Goal: Transaction & Acquisition: Purchase product/service

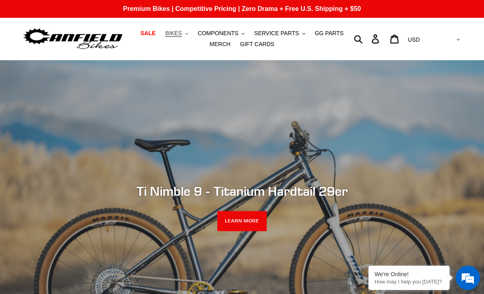
click at [184, 33] on button "BIKES .cls-1{fill:#231f20}" at bounding box center [176, 33] width 31 height 11
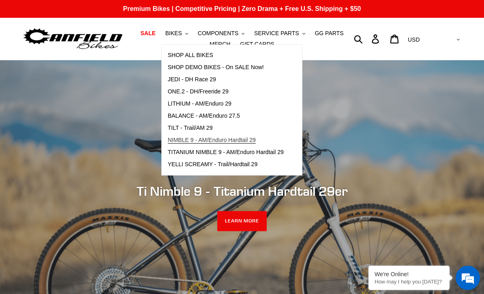
click at [260, 135] on link "NIMBLE 9 - AM/Enduro Hardtail 29" at bounding box center [226, 140] width 128 height 12
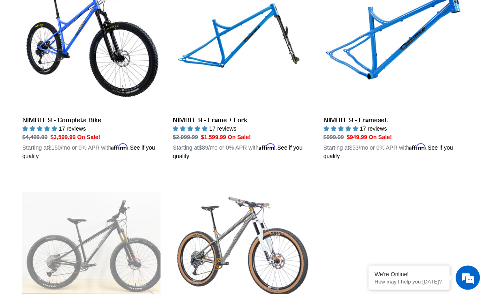
scroll to position [269, 0]
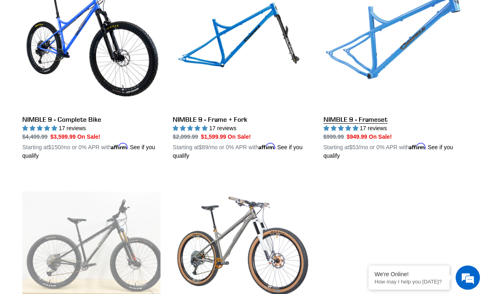
click at [421, 94] on link "NIMBLE 9 - Frameset" at bounding box center [392, 66] width 138 height 189
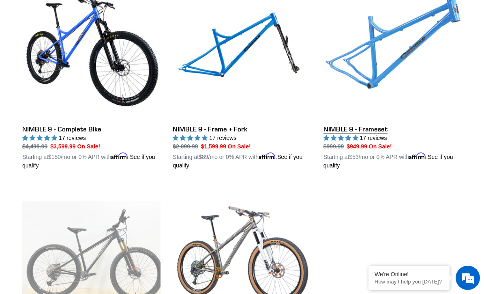
scroll to position [0, 0]
click at [363, 106] on link "NIMBLE 9 - Frameset" at bounding box center [392, 75] width 138 height 189
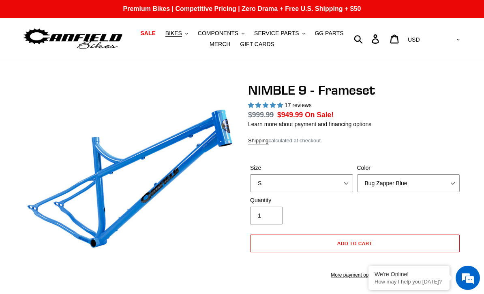
select select "highest-rating"
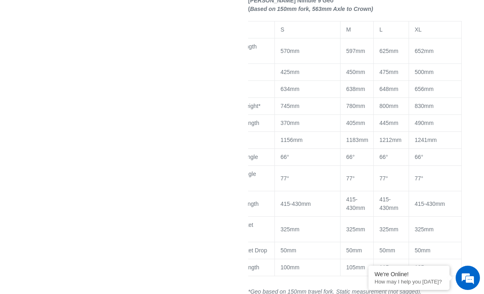
scroll to position [0, 40]
